Goal: Task Accomplishment & Management: Manage account settings

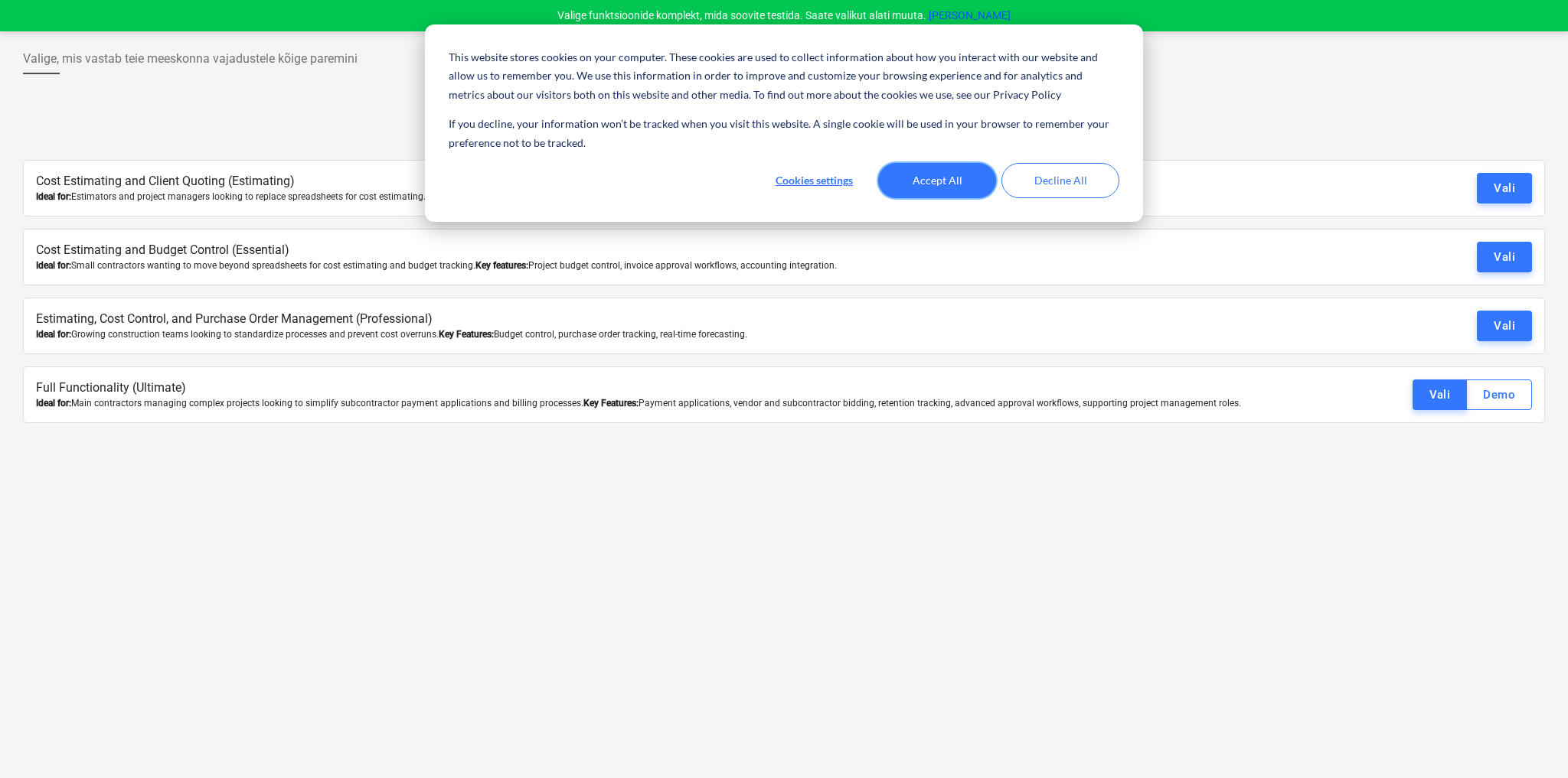
click at [953, 181] on button "Accept All" at bounding box center [936, 181] width 117 height 35
